Goal: Use online tool/utility: Utilize a website feature to perform a specific function

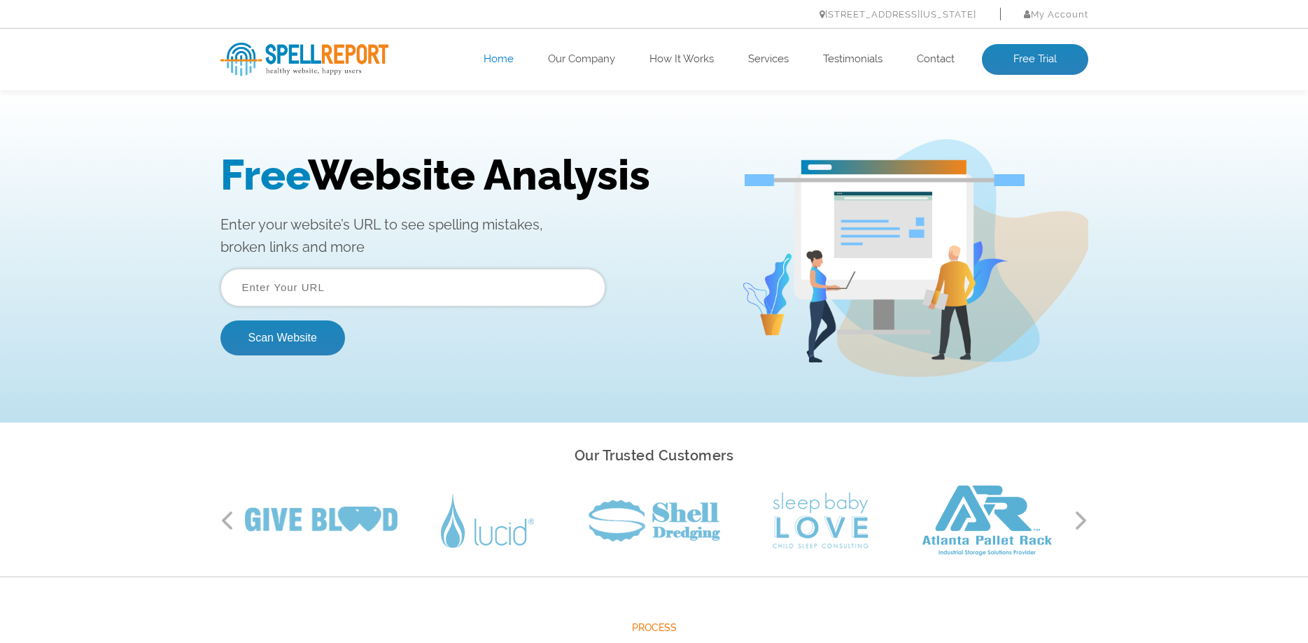
click at [363, 284] on input "text" at bounding box center [413, 288] width 385 height 38
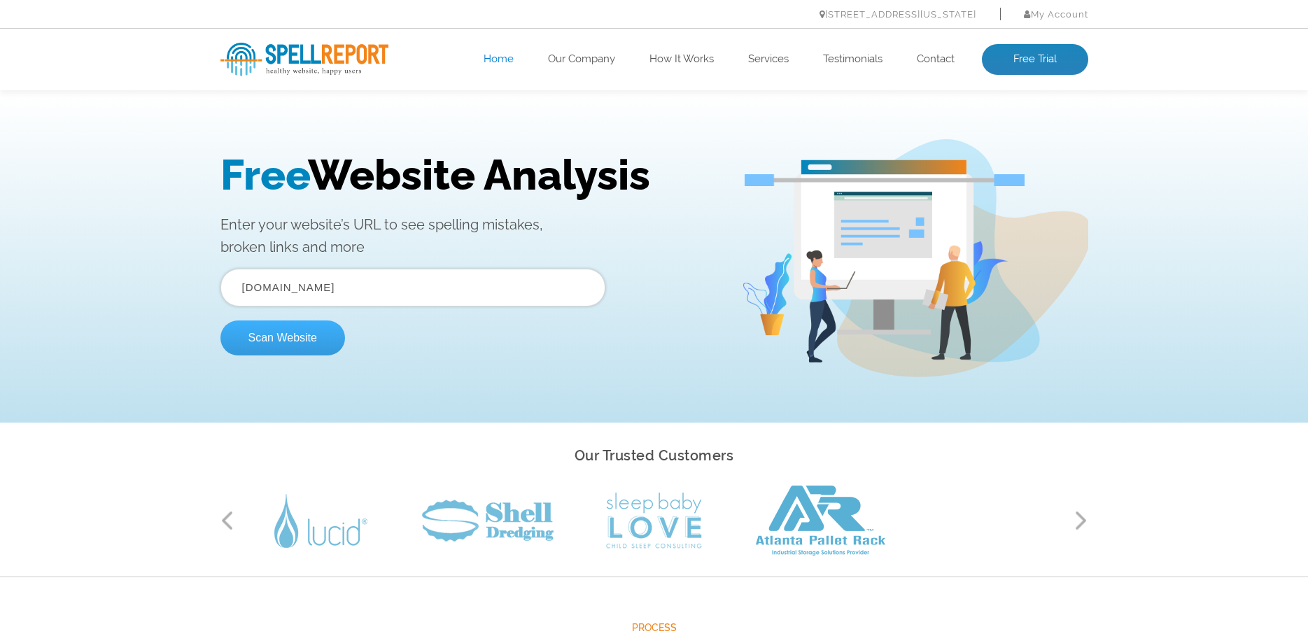
type input "[DOMAIN_NAME]"
click at [300, 346] on button "Scan Website" at bounding box center [283, 338] width 125 height 35
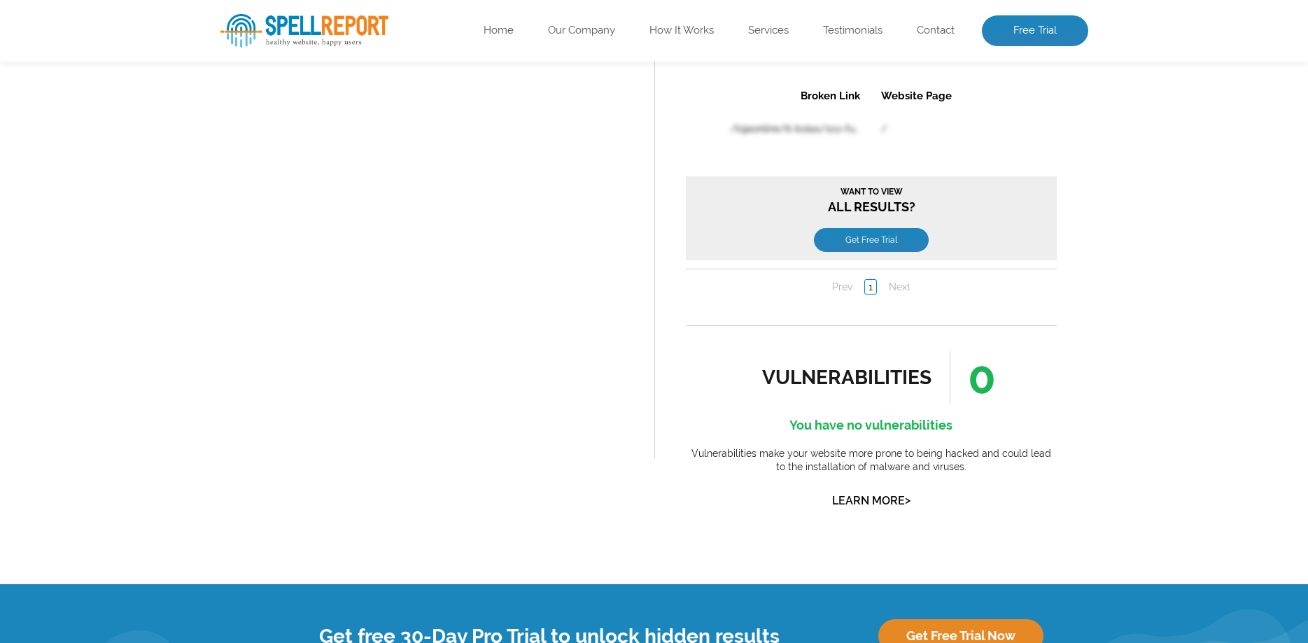
scroll to position [2047, 0]
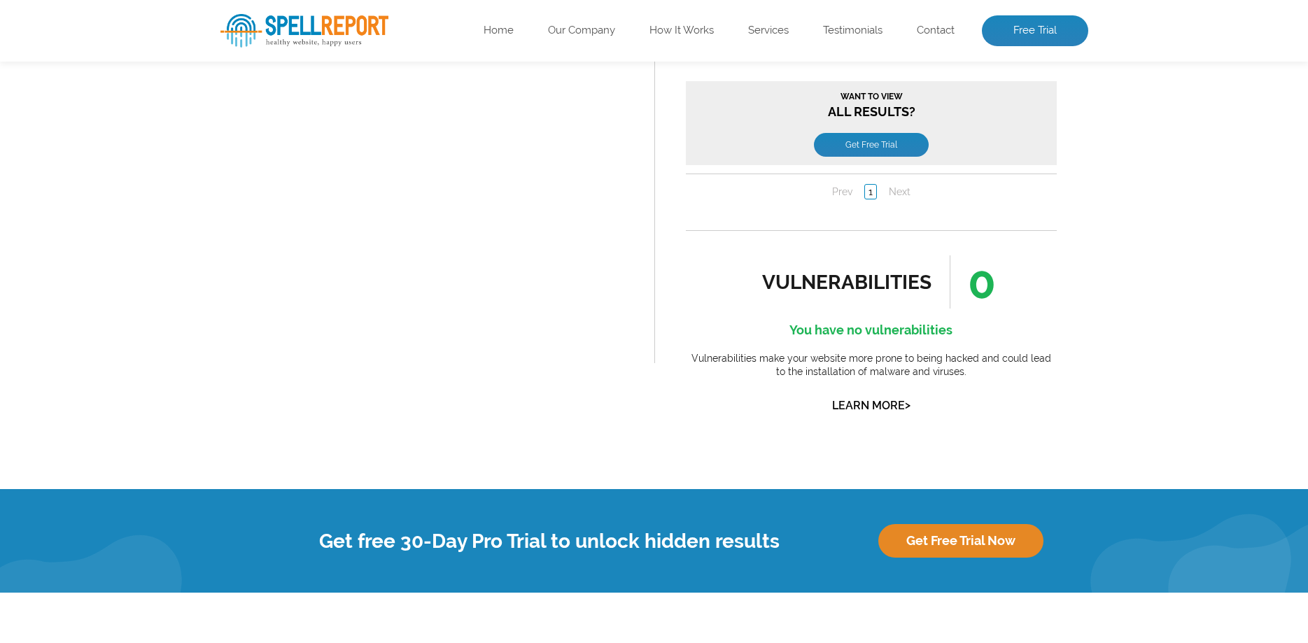
click at [1299, 491] on div "Get free 30-Day Pro Trial to unlock hidden results Get Free Trial Now" at bounding box center [654, 541] width 1308 height 104
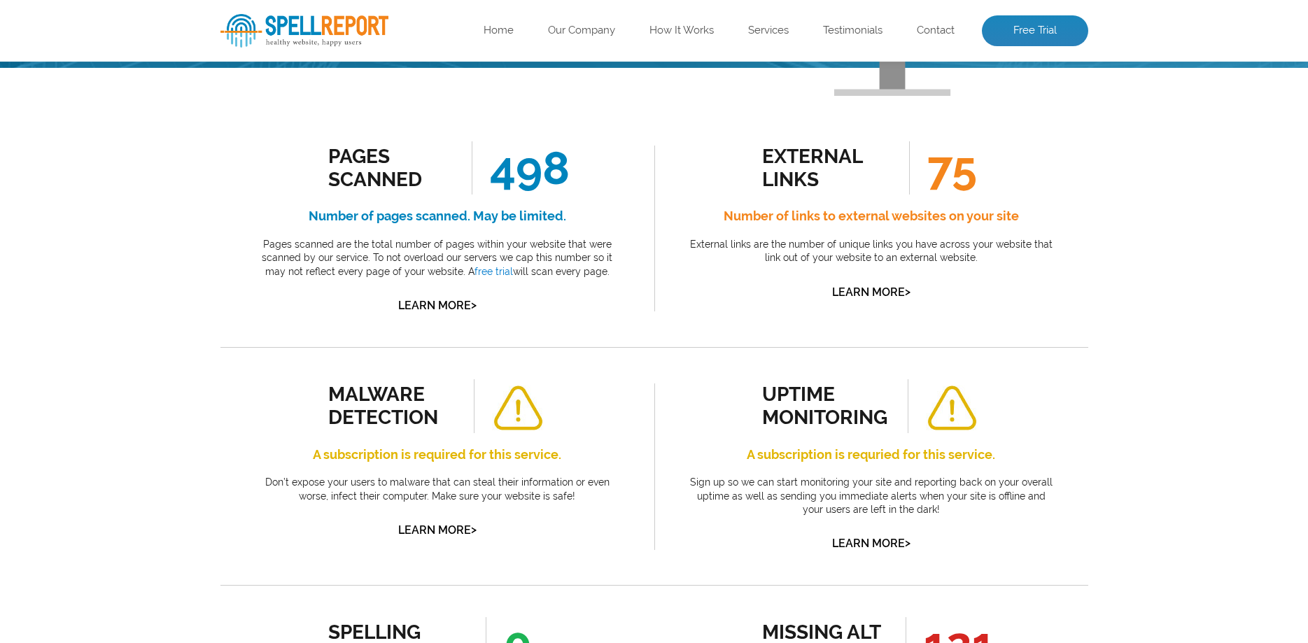
scroll to position [225, 0]
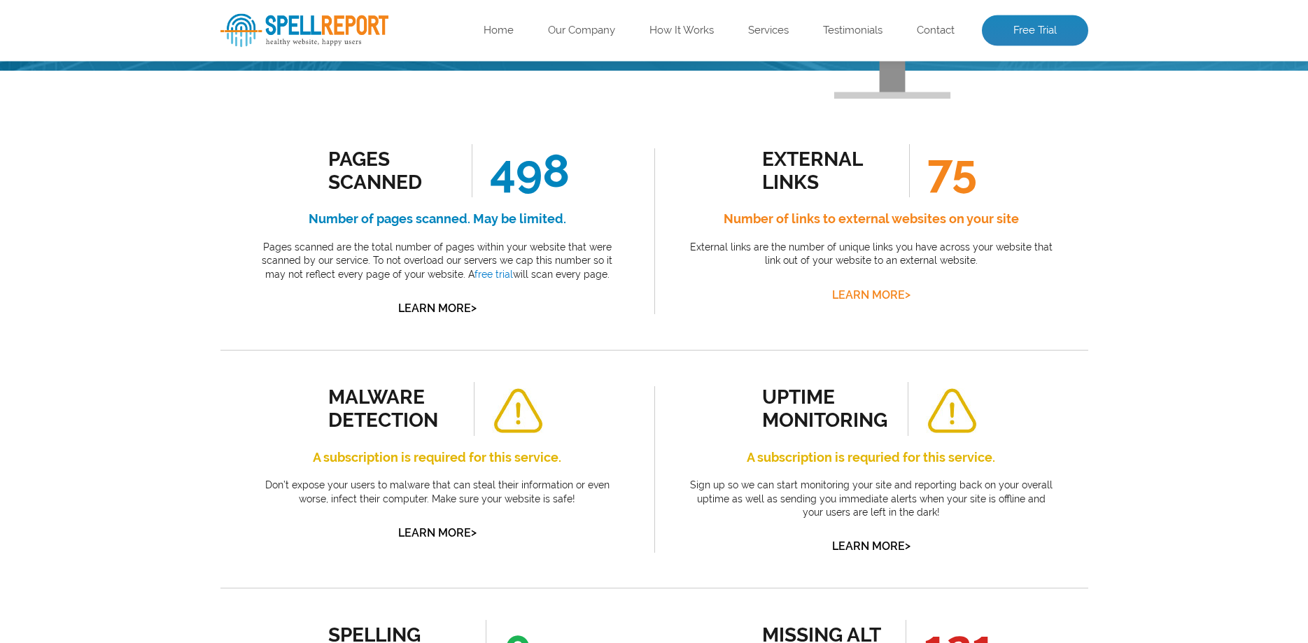
click at [886, 298] on link "Learn More >" at bounding box center [871, 295] width 78 height 13
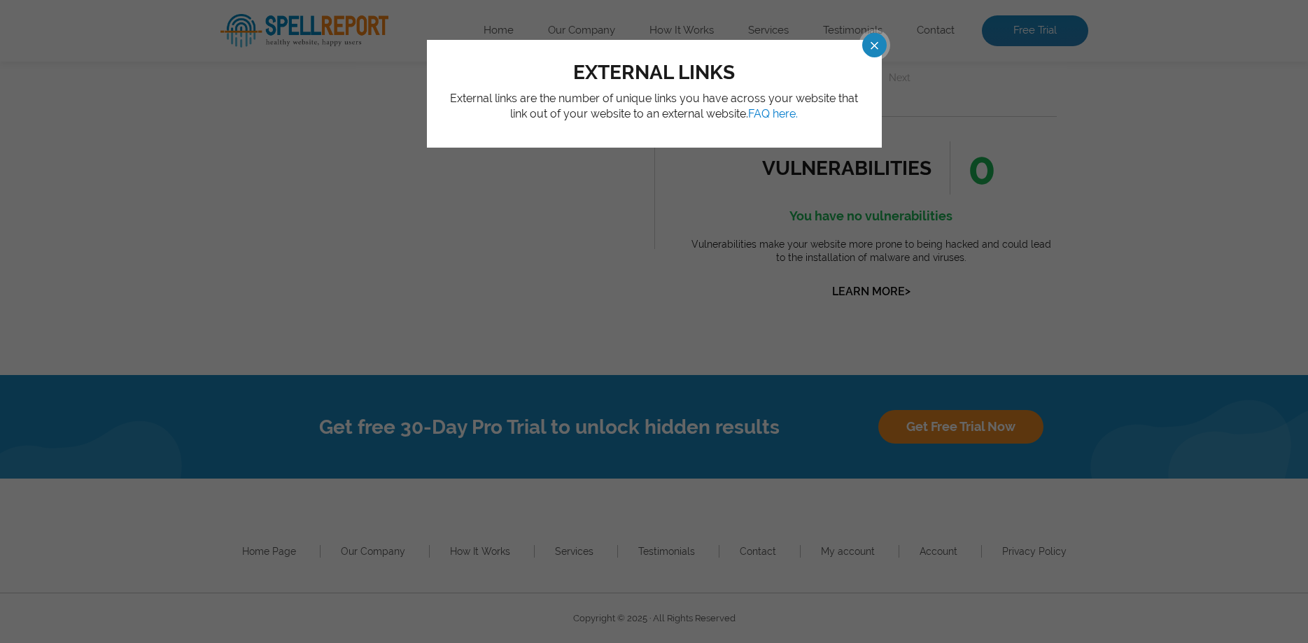
click at [872, 43] on span at bounding box center [863, 45] width 25 height 25
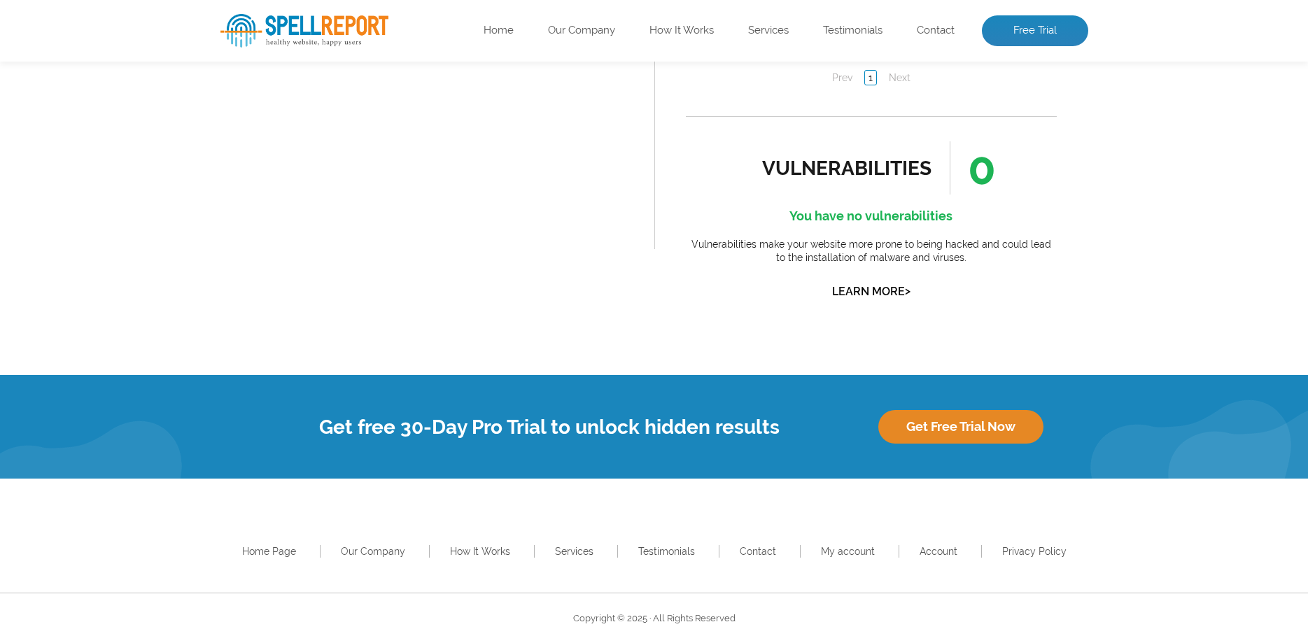
drag, startPoint x: 865, startPoint y: 168, endPoint x: 899, endPoint y: 167, distance: 34.3
click at [865, 167] on div "vulnerabilities" at bounding box center [847, 168] width 170 height 23
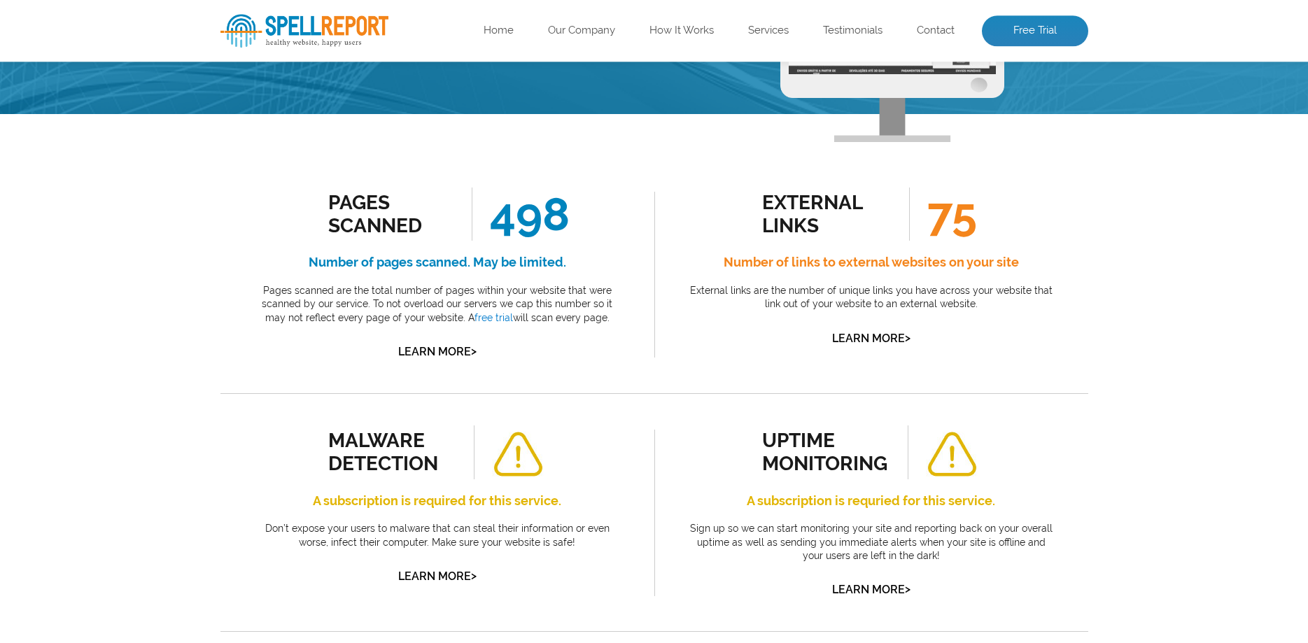
scroll to position [226, 0]
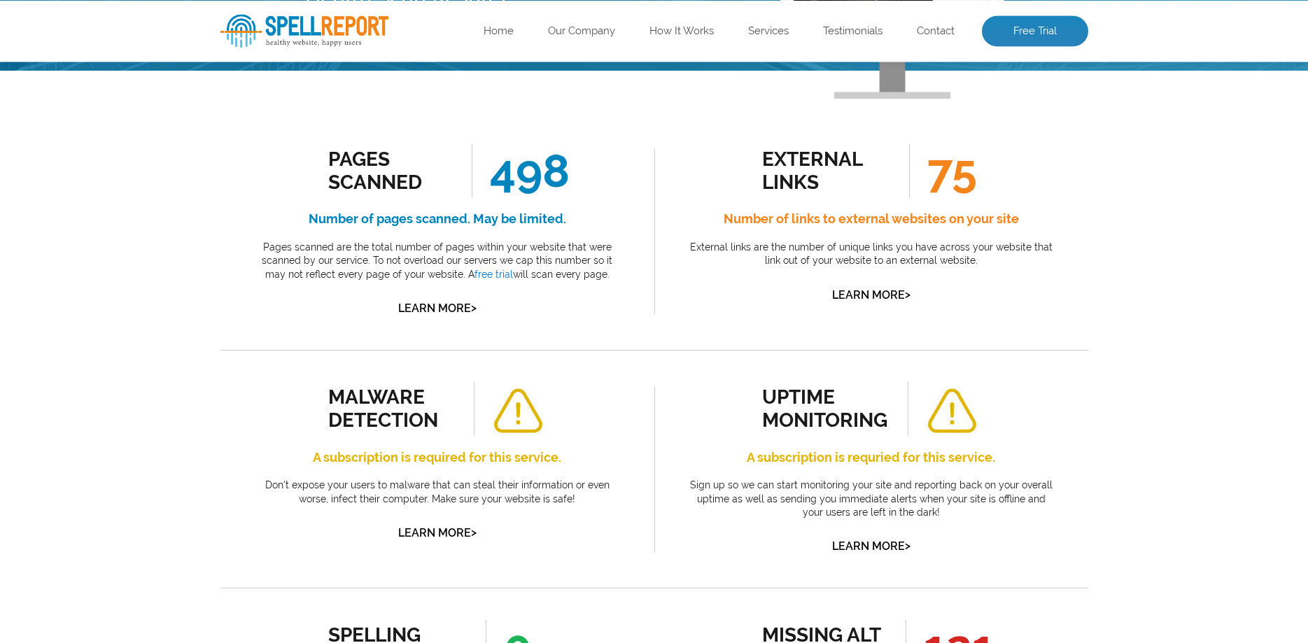
click at [834, 176] on div "external links" at bounding box center [825, 171] width 127 height 46
click at [783, 214] on h4 "Number of links to external websites on your site" at bounding box center [871, 219] width 371 height 22
click at [782, 218] on h4 "Number of links to external websites on your site" at bounding box center [871, 219] width 371 height 22
click at [836, 251] on p "External links are the number of unique links you have across your website that…" at bounding box center [871, 254] width 371 height 27
drag, startPoint x: 836, startPoint y: 272, endPoint x: 906, endPoint y: 144, distance: 146.0
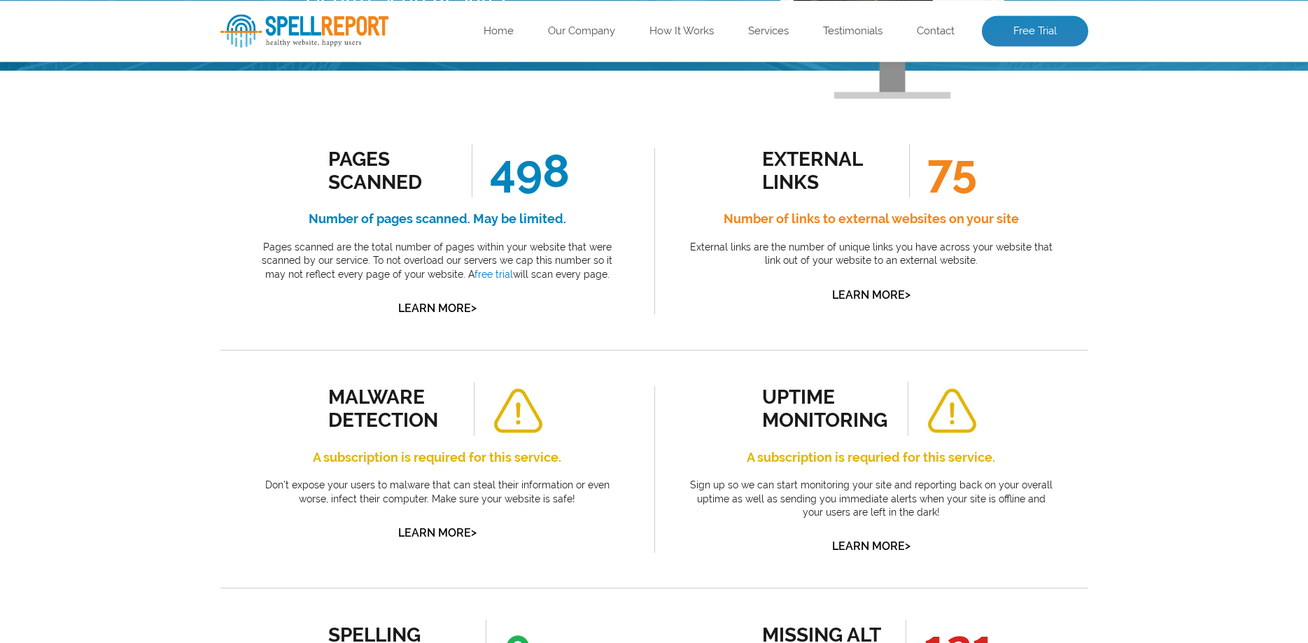
click at [839, 268] on div "external links 75 Number of links to external websites on your site External li…" at bounding box center [871, 224] width 371 height 160
